Goal: Information Seeking & Learning: Understand process/instructions

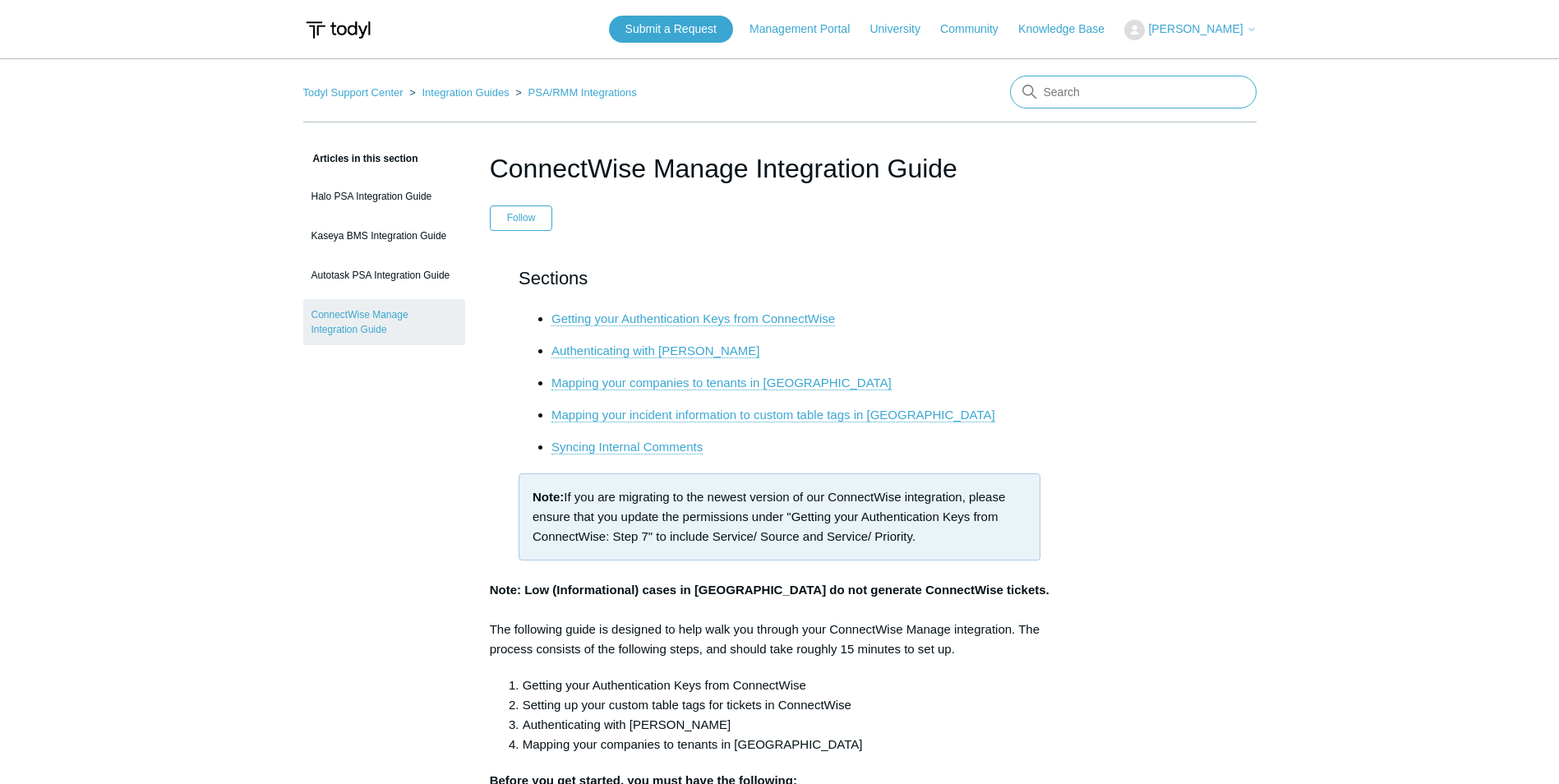
click at [1122, 83] on input "Search" at bounding box center [1133, 92] width 246 height 33
click at [1110, 97] on input "mac" at bounding box center [1133, 92] width 246 height 33
type input "mac"
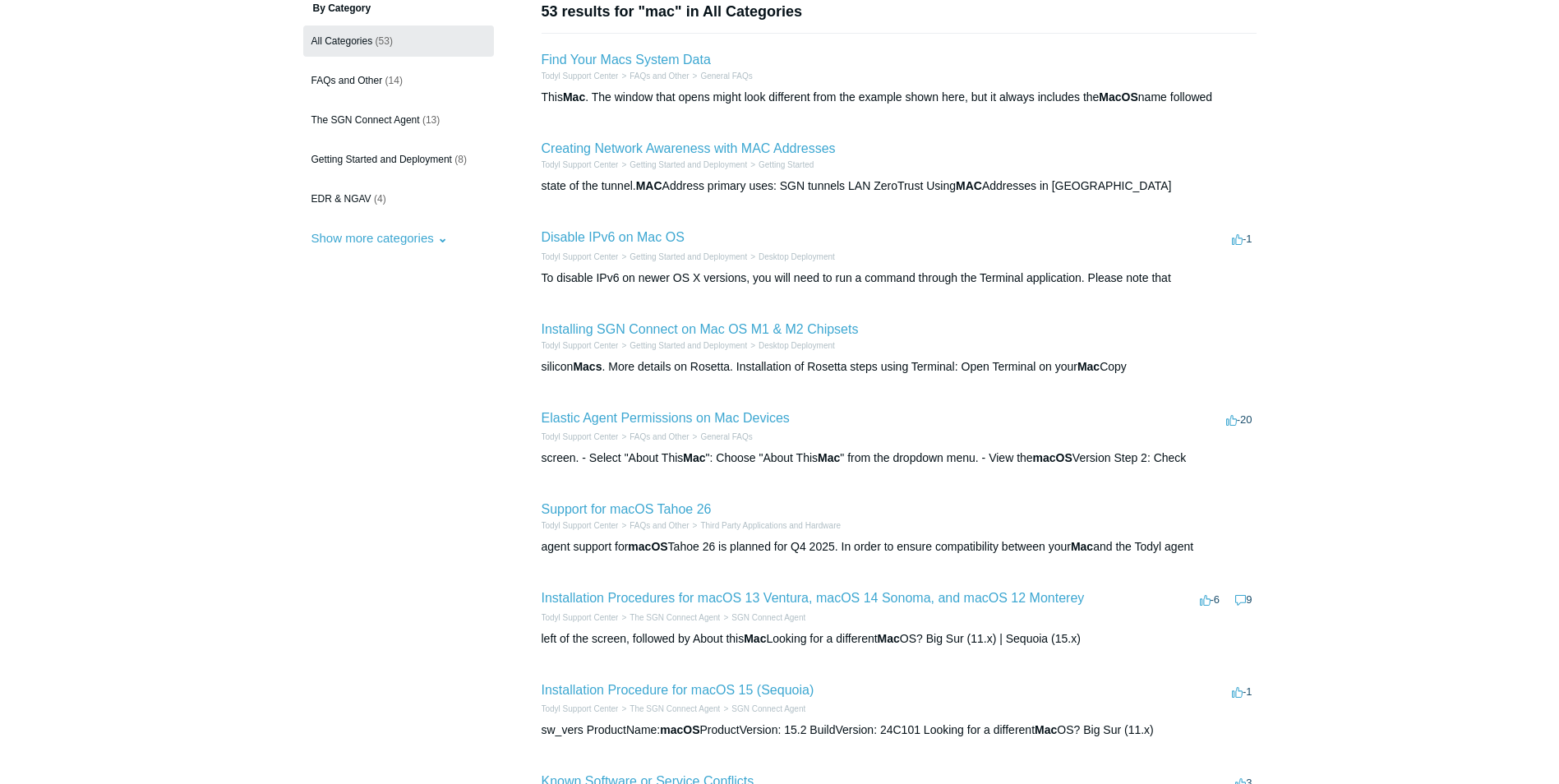
scroll to position [165, 0]
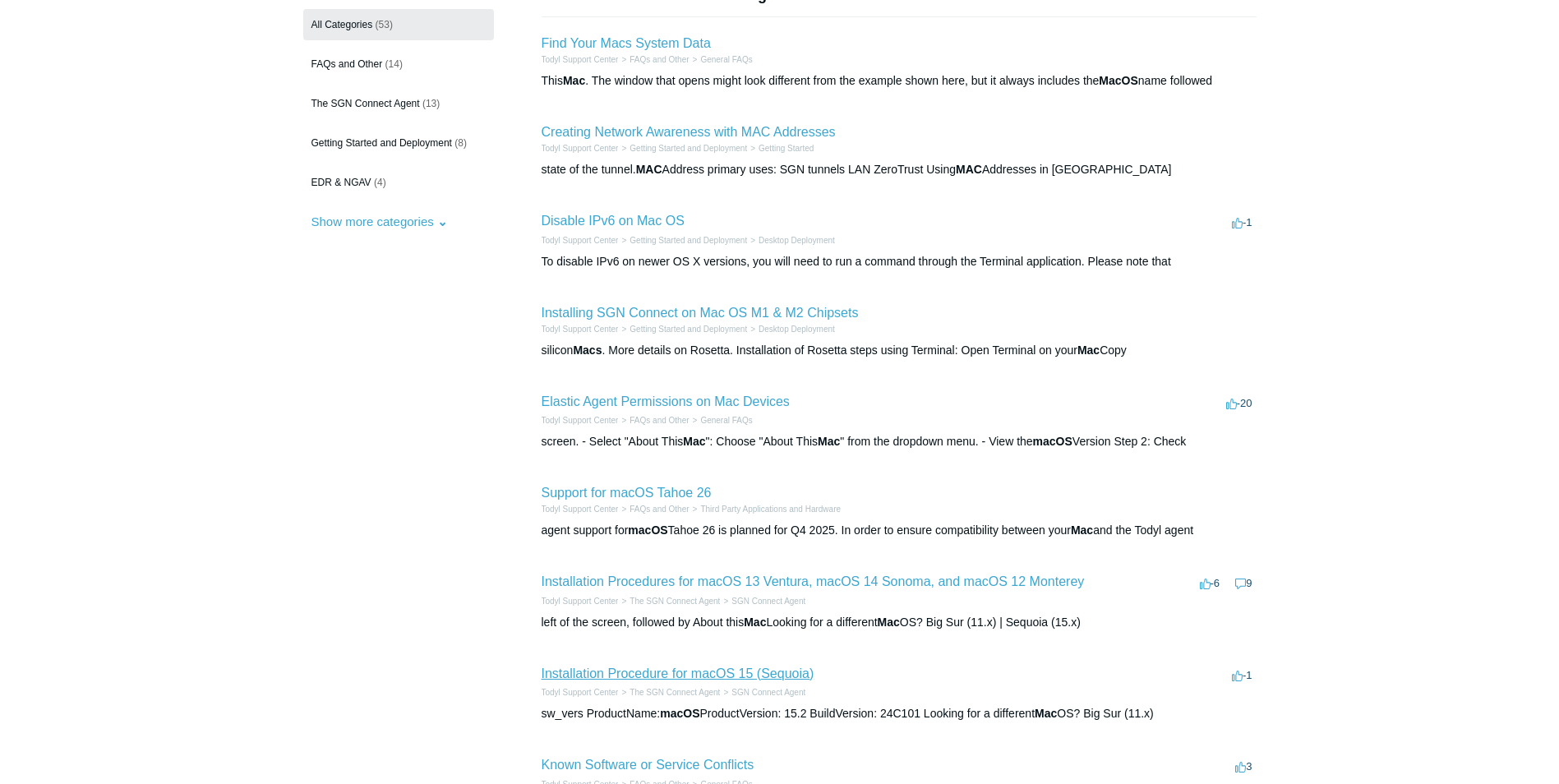
click at [686, 674] on link "Installation Procedure for macOS 15 (Sequoia)" at bounding box center [677, 673] width 273 height 14
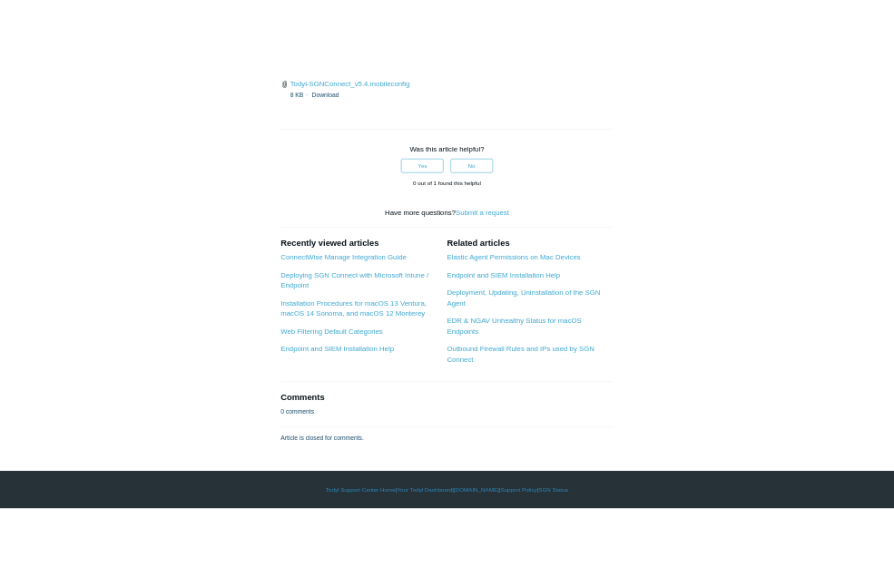
scroll to position [4631, 0]
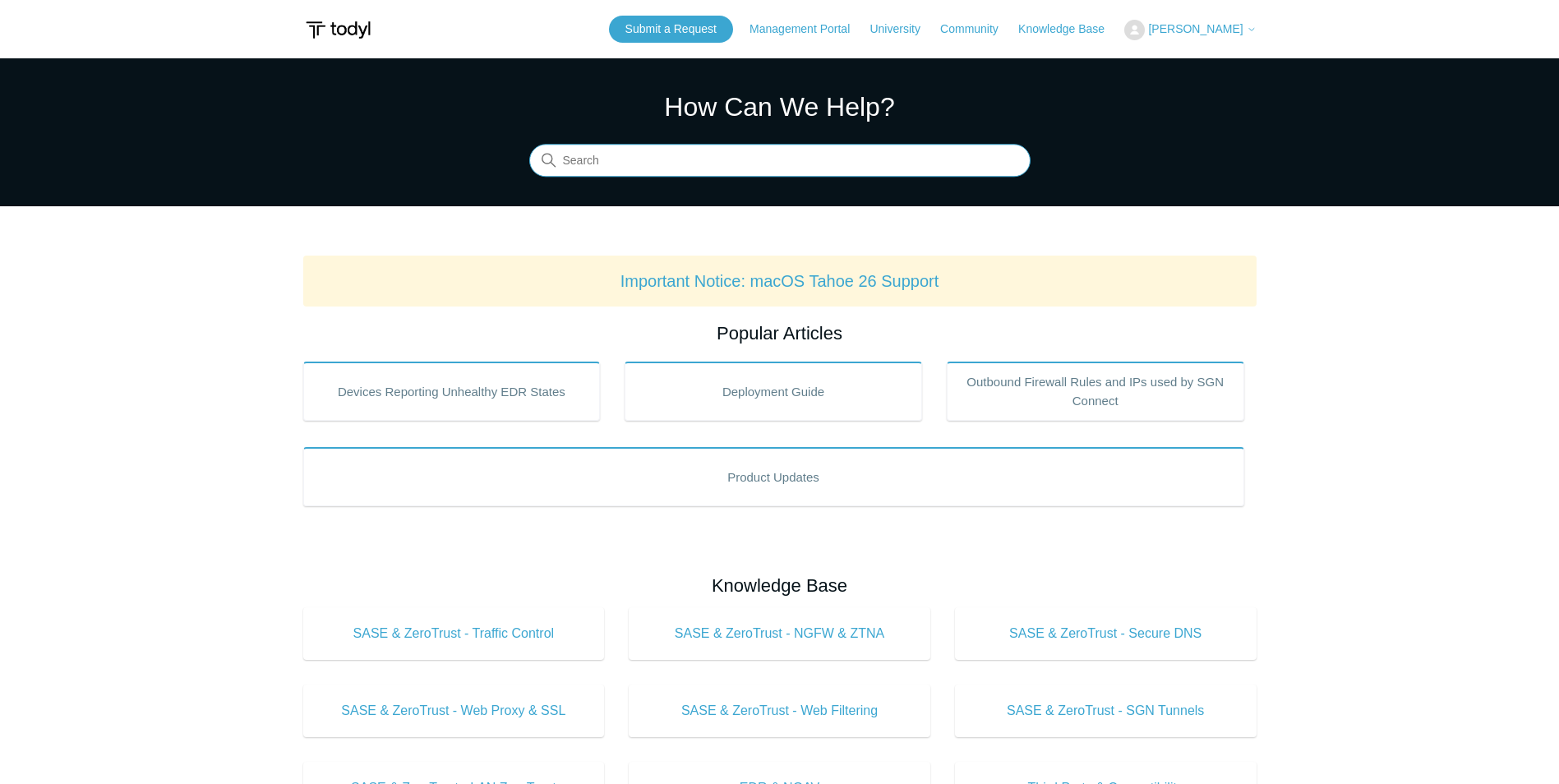
click at [925, 163] on input "Search" at bounding box center [780, 161] width 502 height 33
type input "c"
type input "mac"
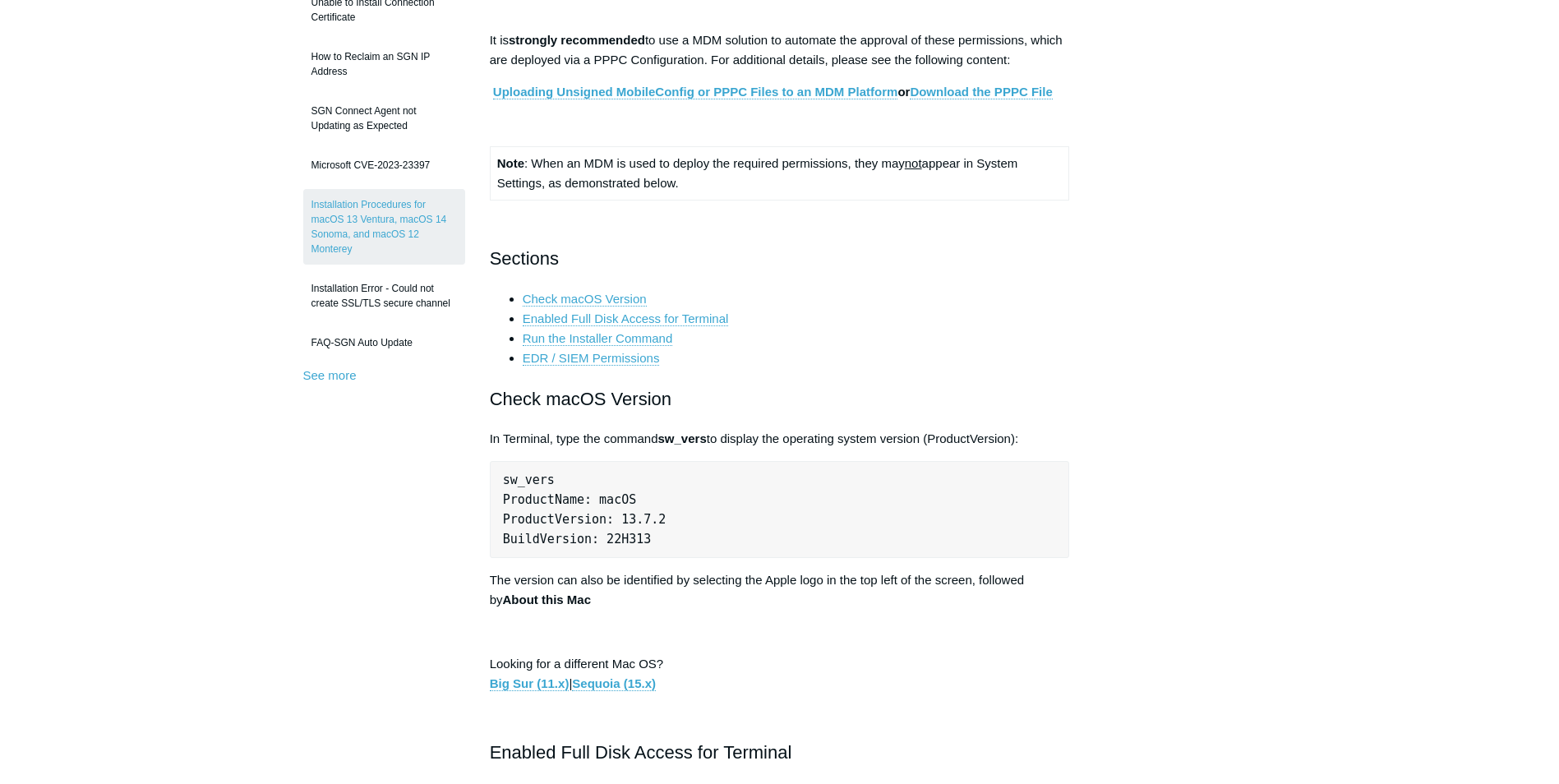
scroll to position [411, 0]
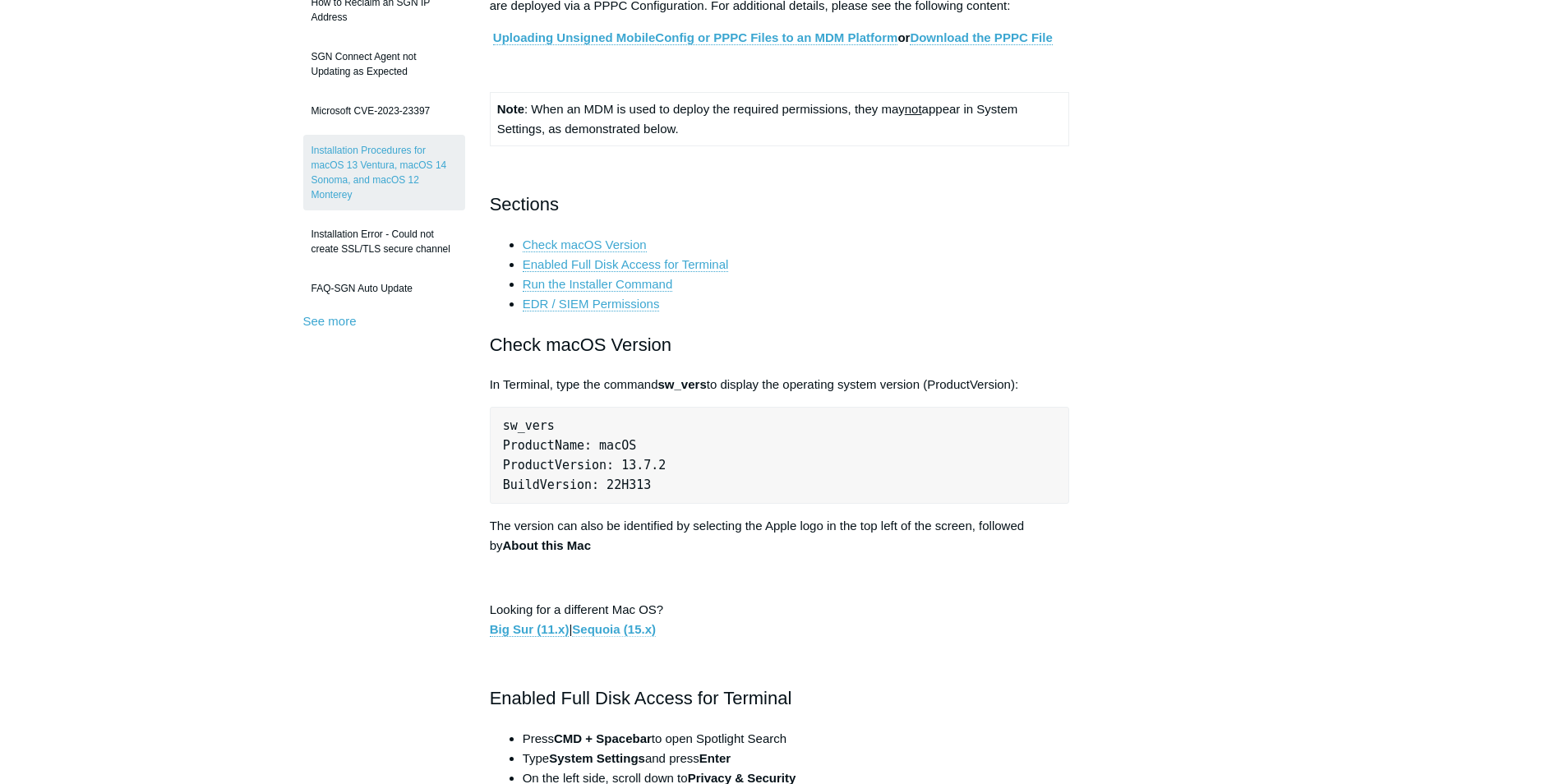
click at [633, 631] on link "Sequoia (15.x)" at bounding box center [614, 629] width 84 height 14
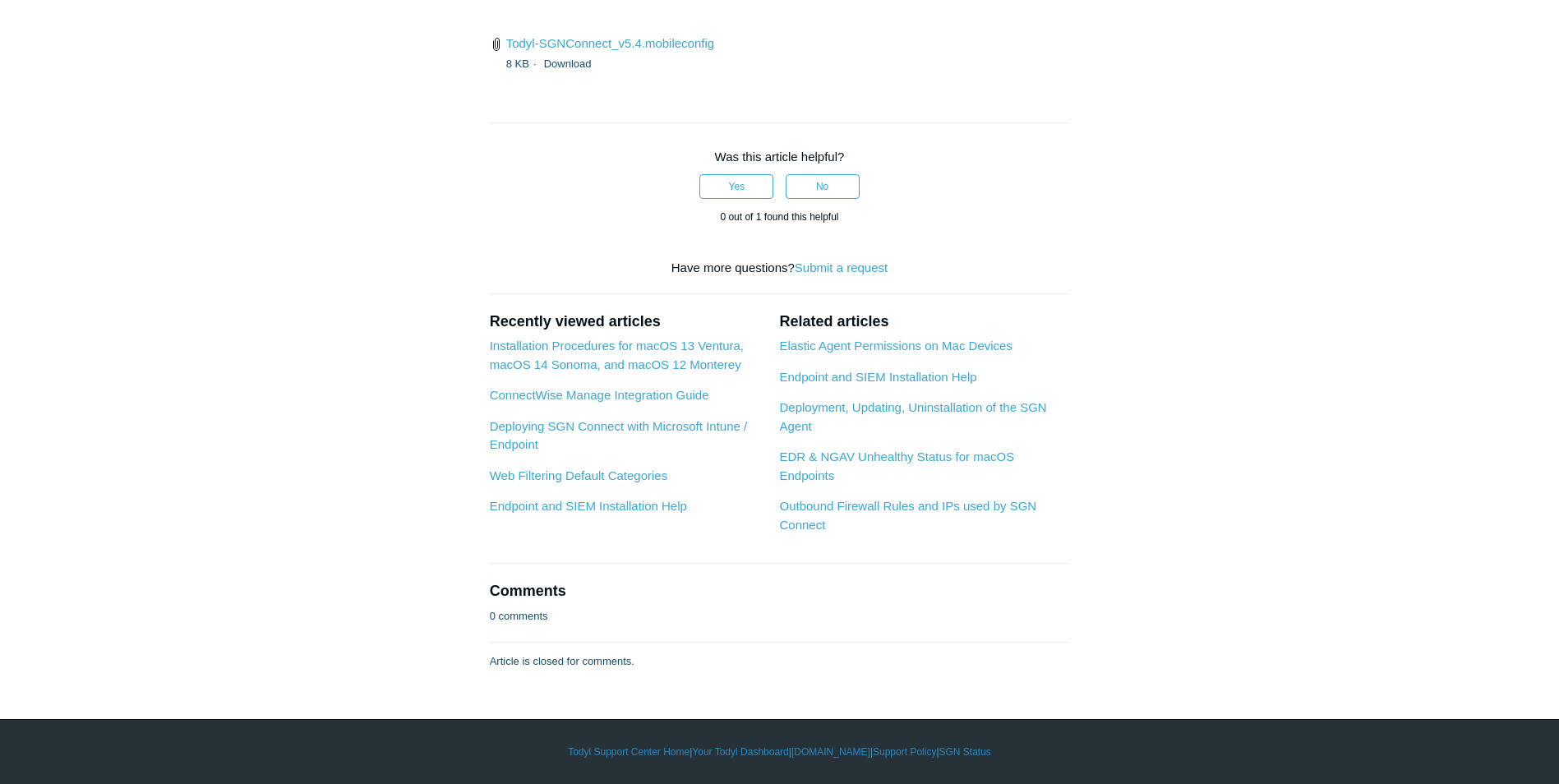
scroll to position [5261, 0]
click at [1024, 73] on li "Todyl-SGNConnect_v5.4.mobileconfig 8 KB Download" at bounding box center [780, 53] width 580 height 40
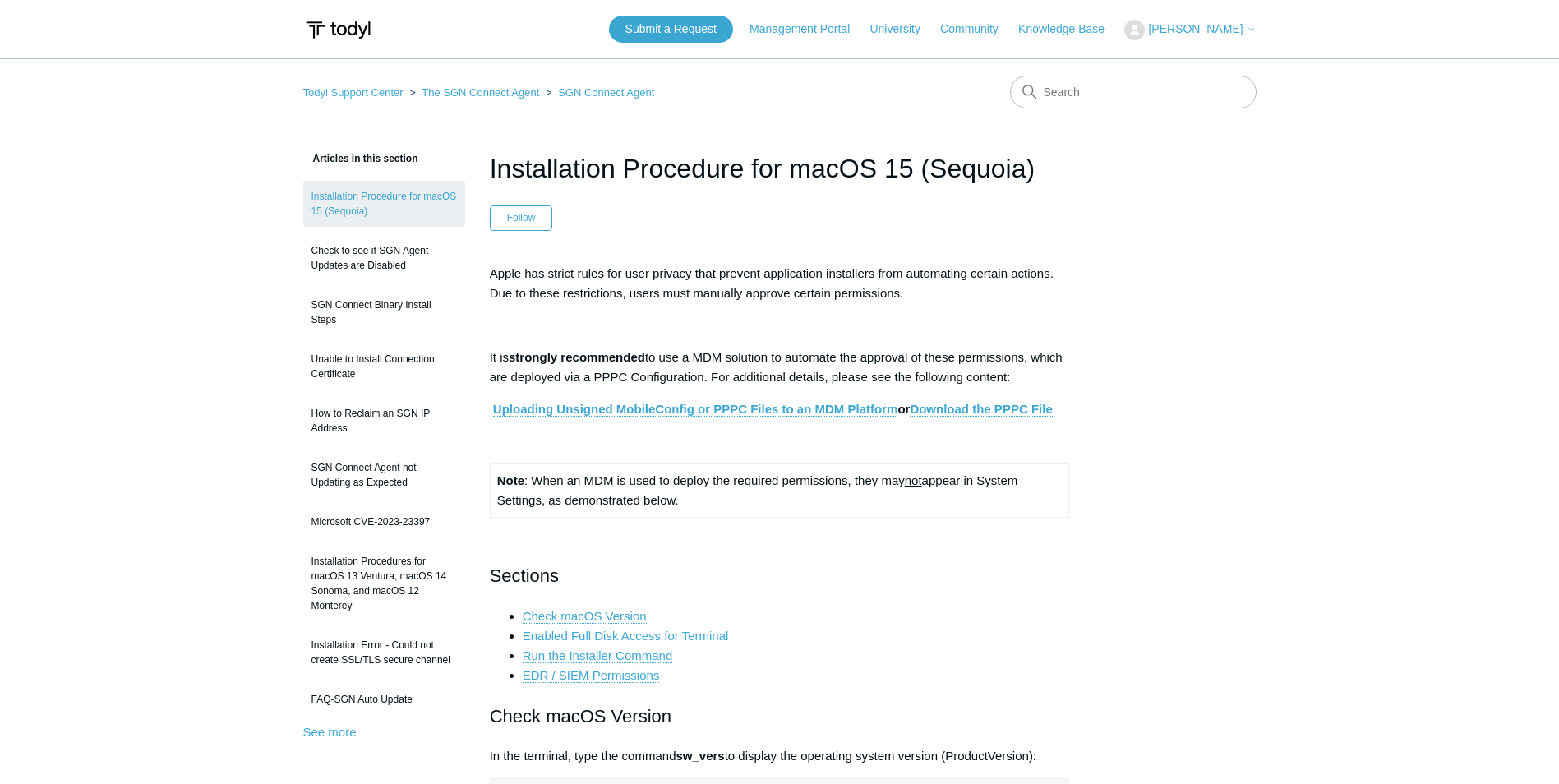
scroll to position [5261, 0]
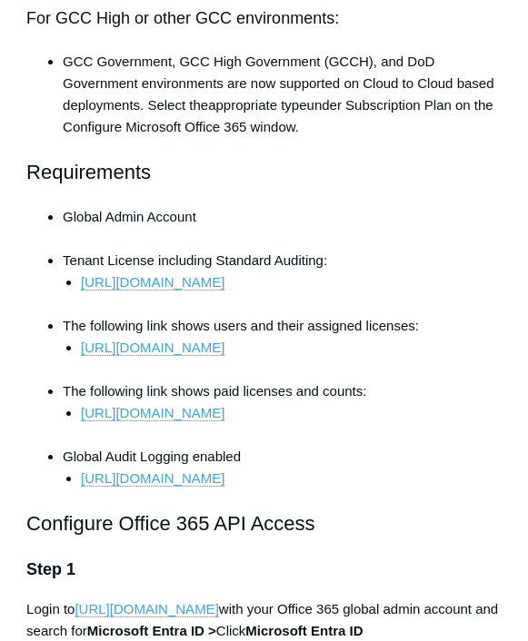
scroll to position [956, 0]
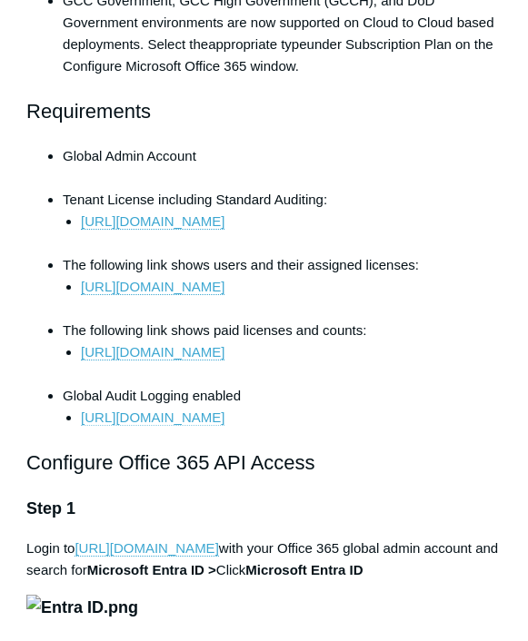
click at [222, 418] on link "[URL][DOMAIN_NAME]" at bounding box center [152, 417] width 143 height 16
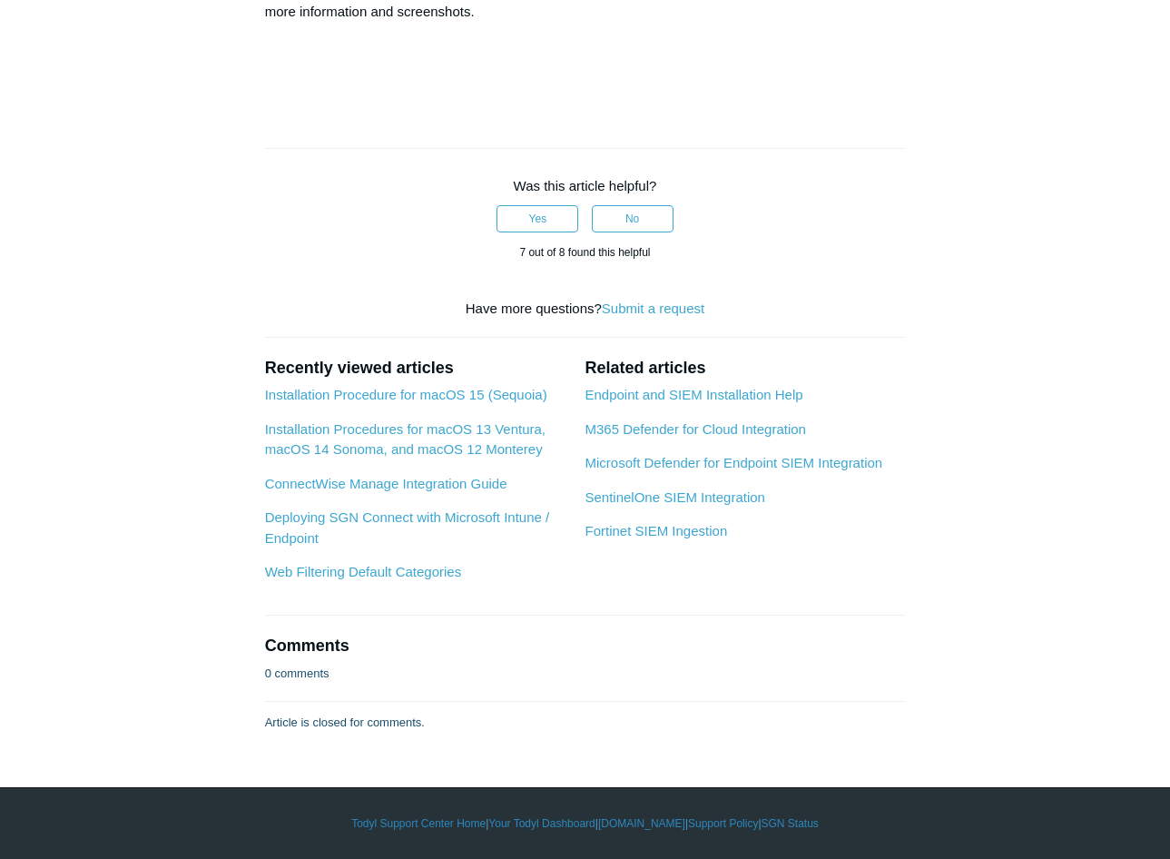
scroll to position [8915, 0]
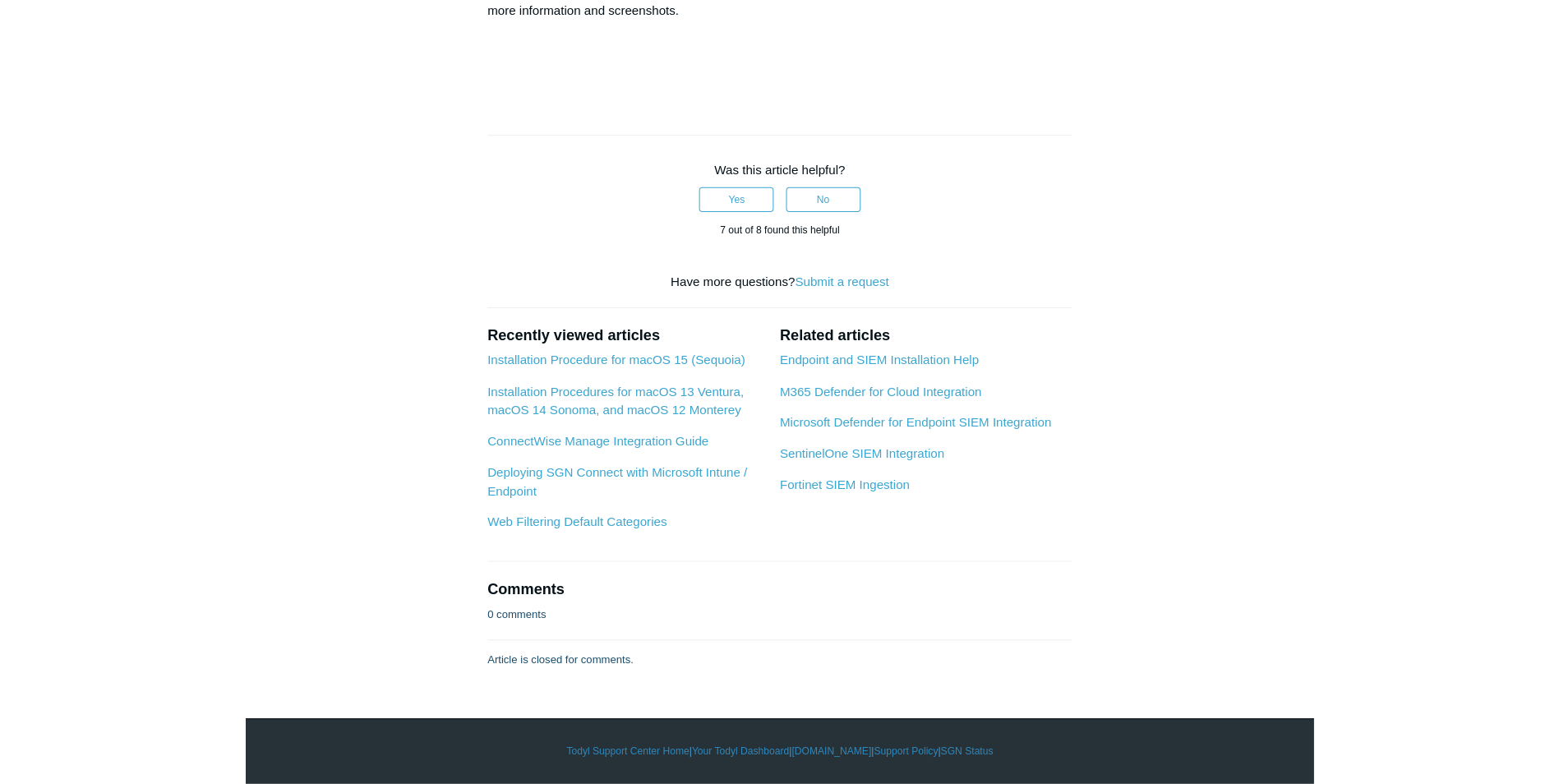
scroll to position [8647, 0]
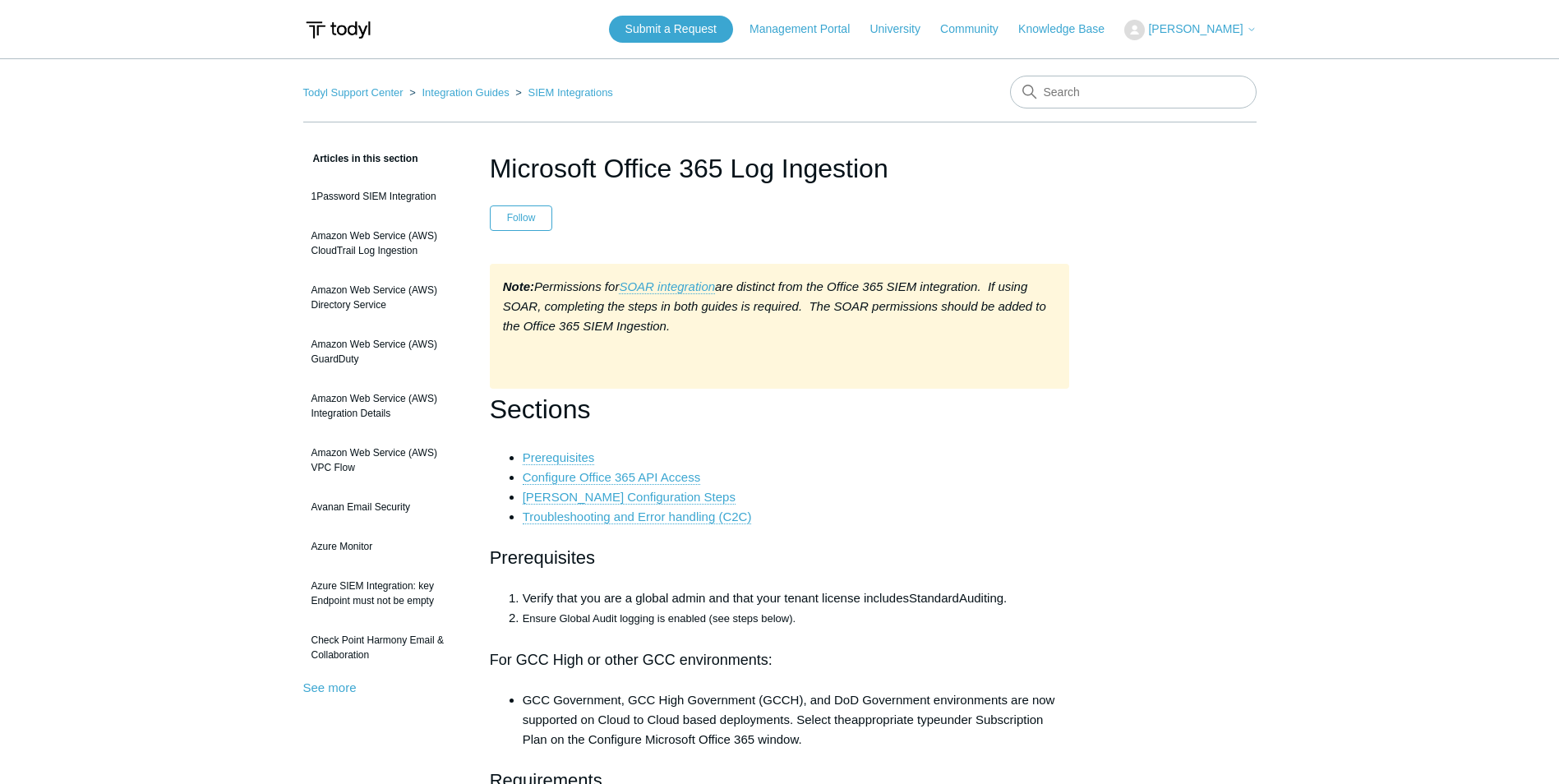
scroll to position [6427, 0]
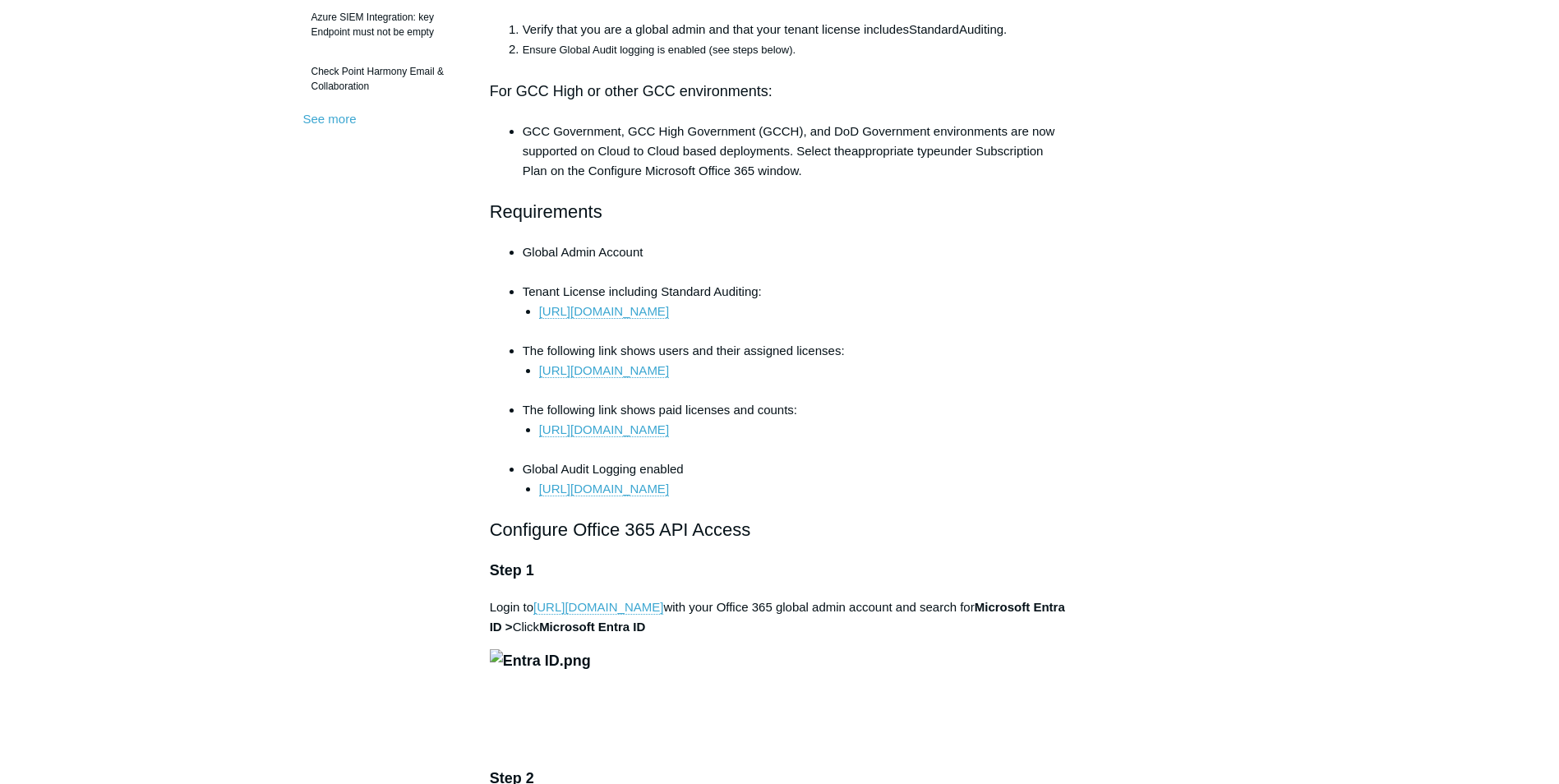
scroll to position [576, 0]
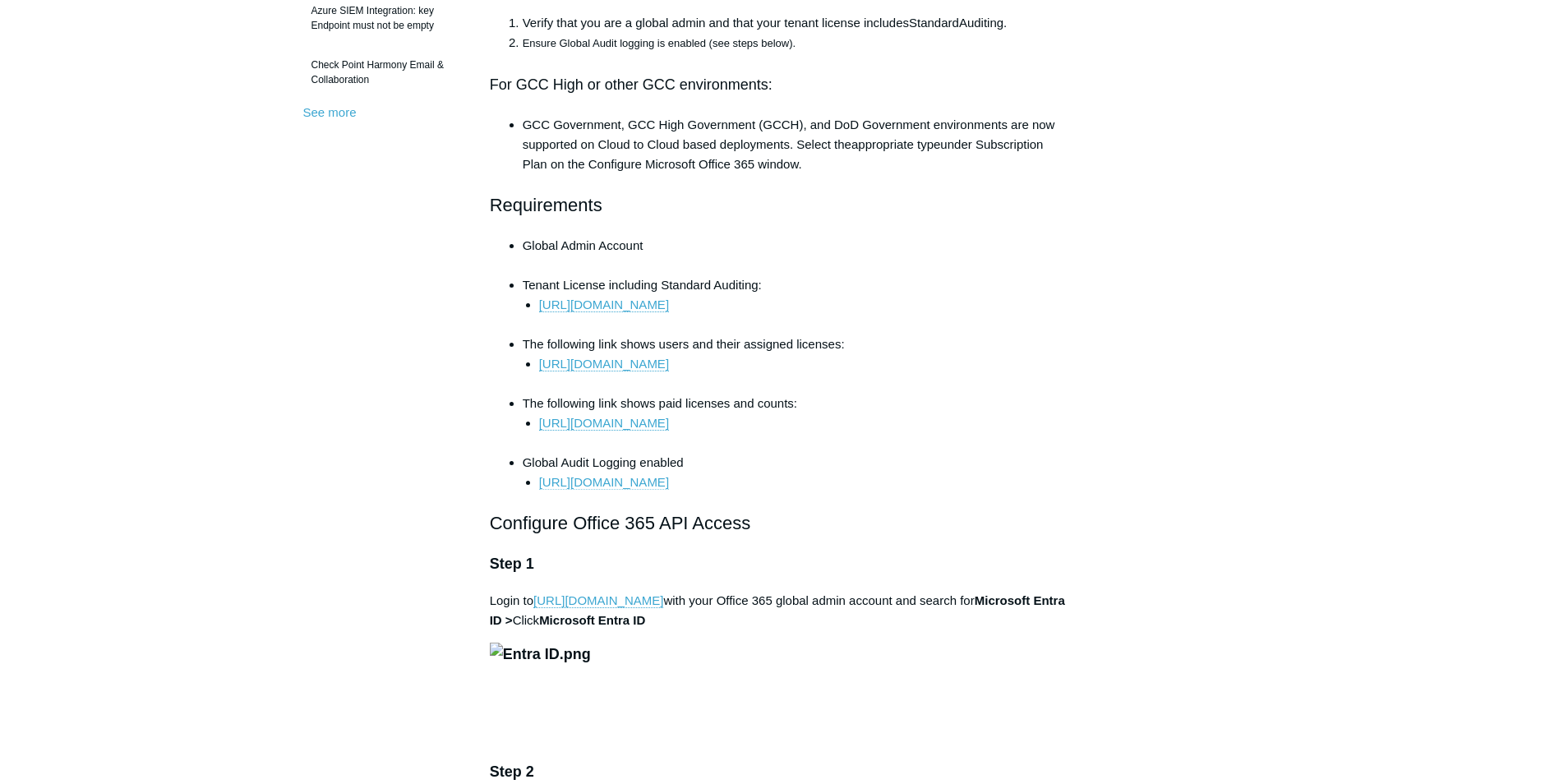
click at [622, 484] on link "[URL][DOMAIN_NAME]" at bounding box center [604, 483] width 129 height 14
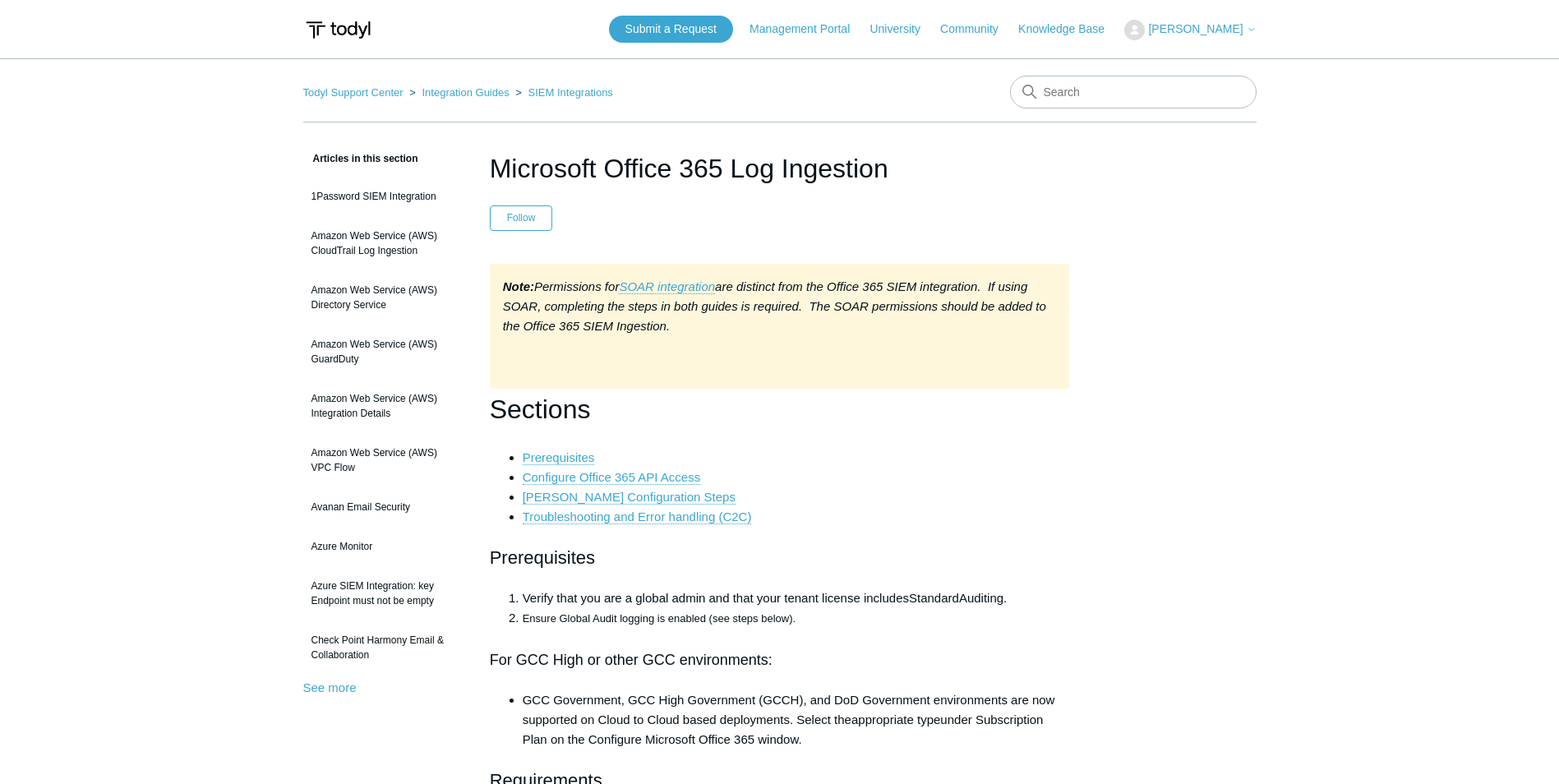
scroll to position [8647, 0]
